Goal: Task Accomplishment & Management: Manage account settings

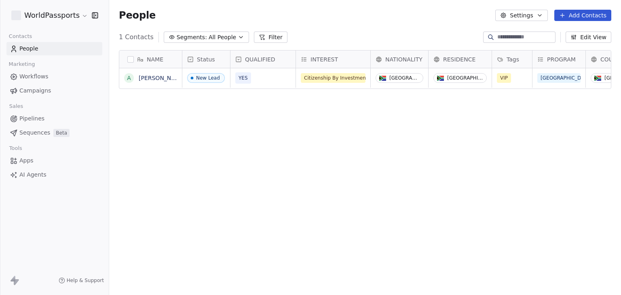
scroll to position [253, 505]
click at [64, 20] on html "WorldPassports Contacts People Marketing Workflows Campaigns Sales Pipelines Se…" at bounding box center [310, 147] width 621 height 295
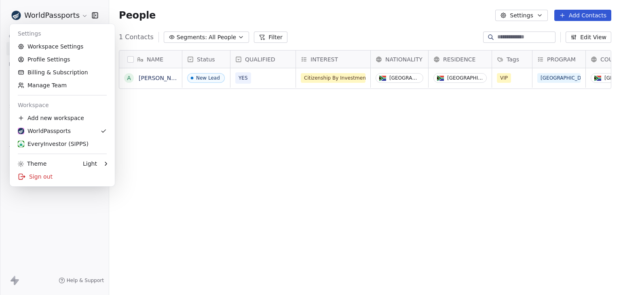
click at [228, 152] on html "WorldPassports Contacts People Marketing Workflows Campaigns Sales Pipelines Se…" at bounding box center [310, 147] width 621 height 295
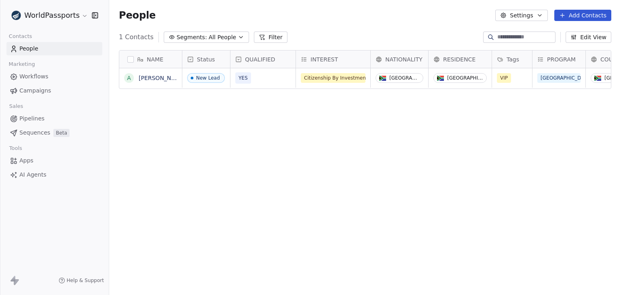
click at [24, 165] on link "Apps" at bounding box center [54, 160] width 96 height 13
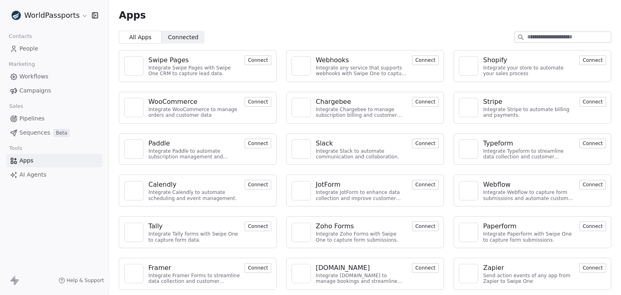
click at [327, 60] on div "Webhooks" at bounding box center [332, 60] width 33 height 10
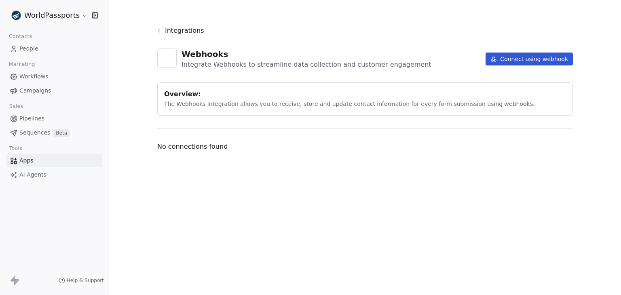
click at [53, 18] on html "WorldPassports Contacts People Marketing Workflows Campaigns Sales Pipelines Se…" at bounding box center [310, 147] width 621 height 295
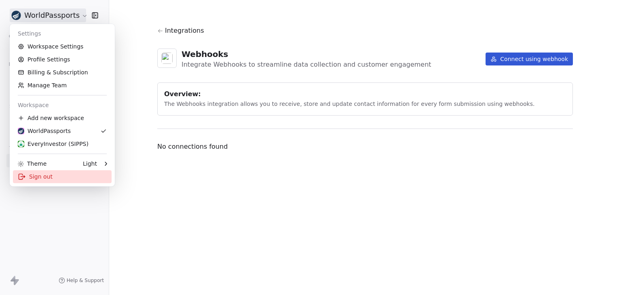
click at [59, 180] on div "Sign out" at bounding box center [62, 176] width 99 height 13
